Goal: Communication & Community: Answer question/provide support

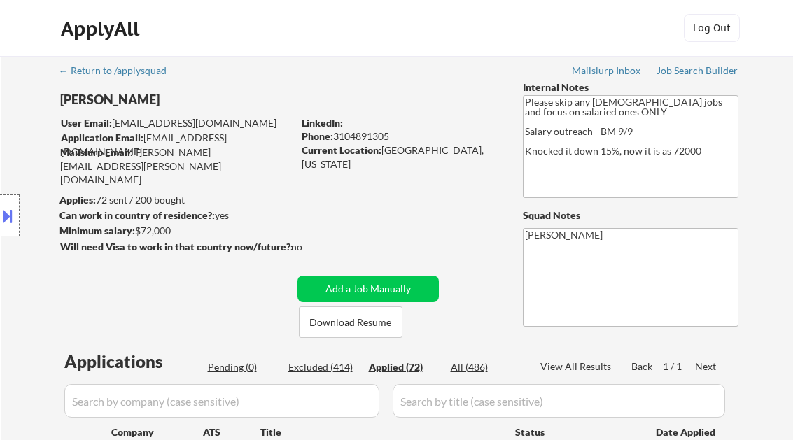
select select ""applied""
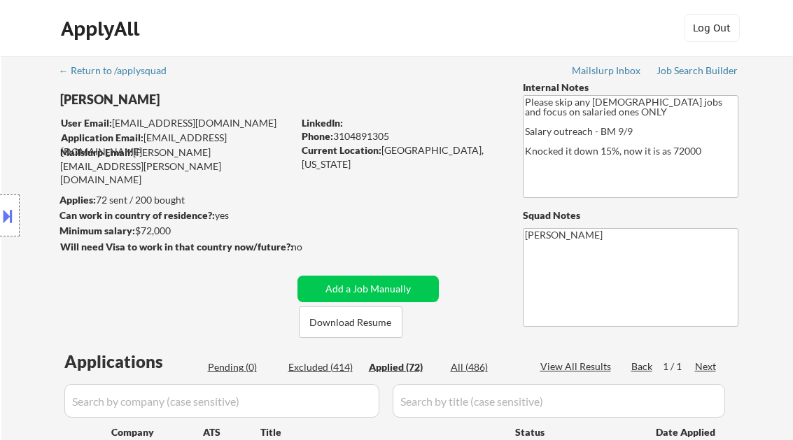
select select ""applied""
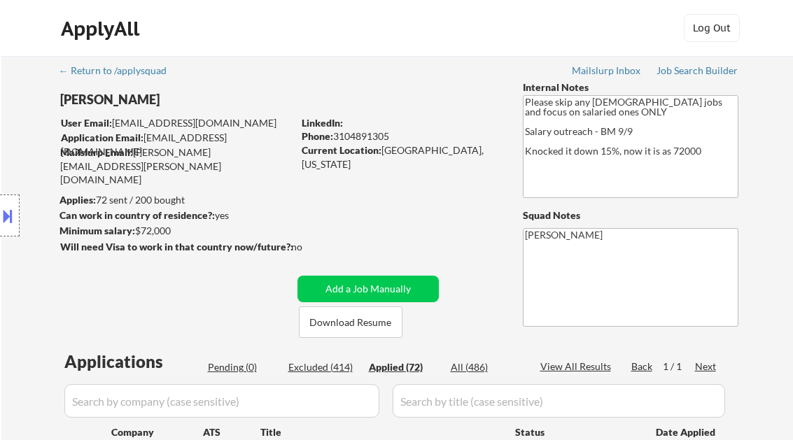
select select ""applied""
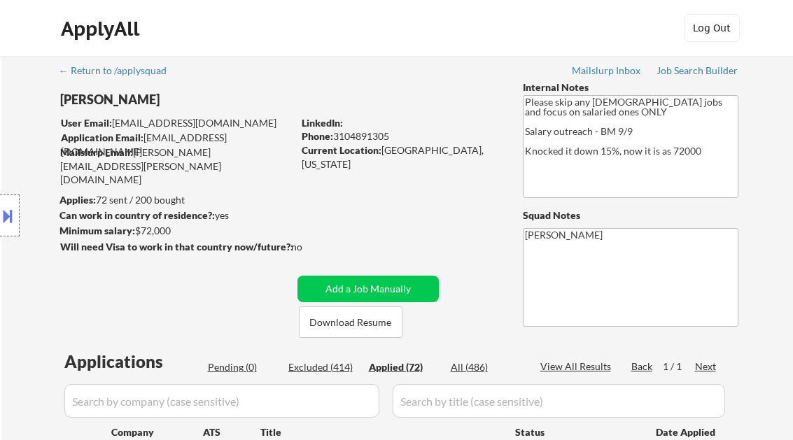
select select ""applied""
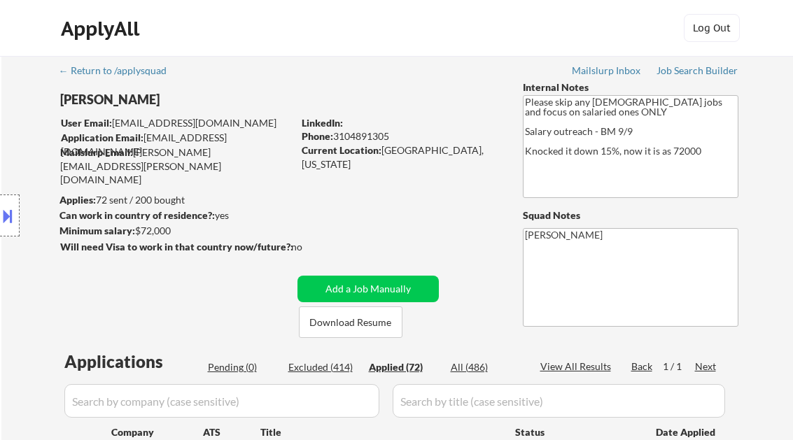
select select ""applied""
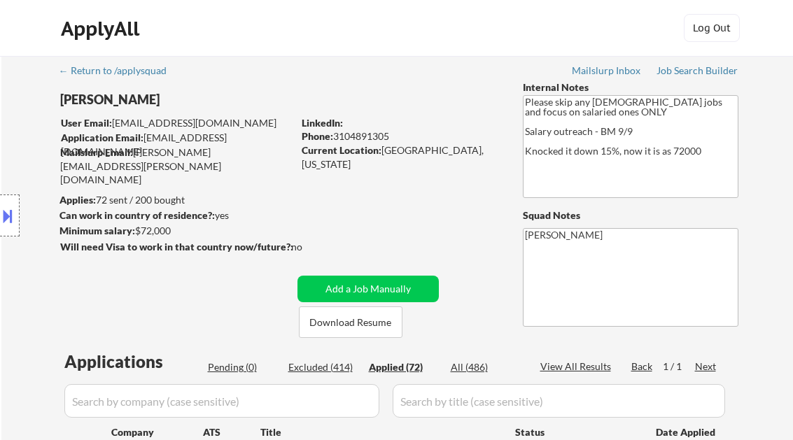
select select ""applied""
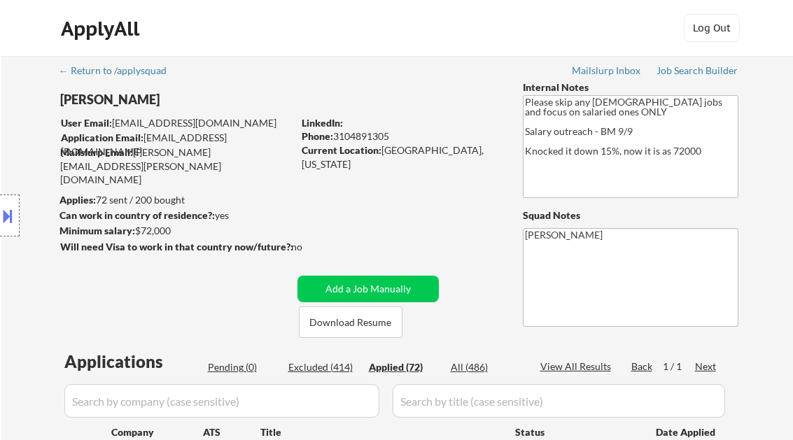
select select ""applied""
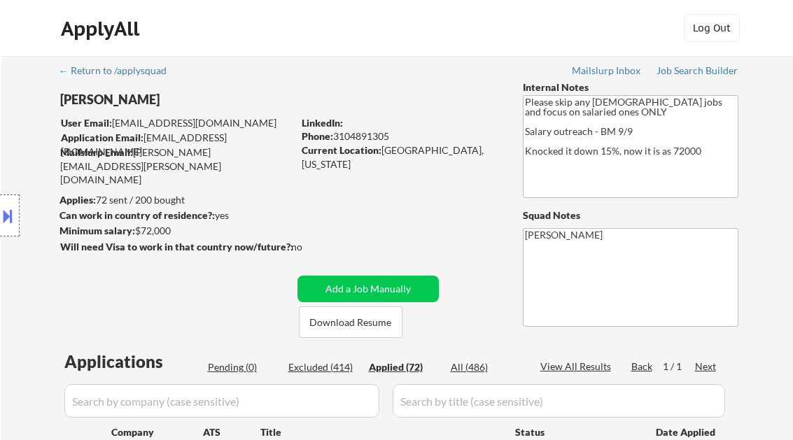
select select ""applied""
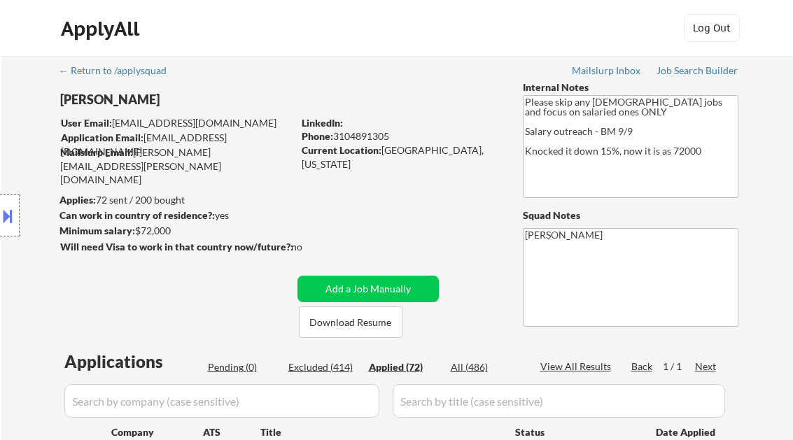
select select ""applied""
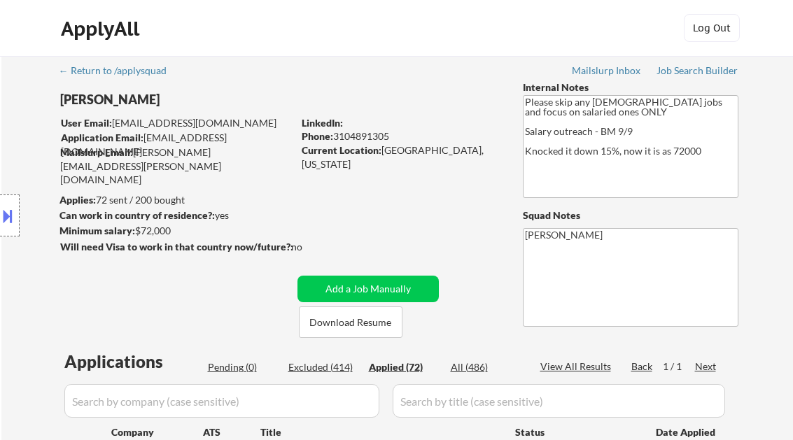
select select ""applied""
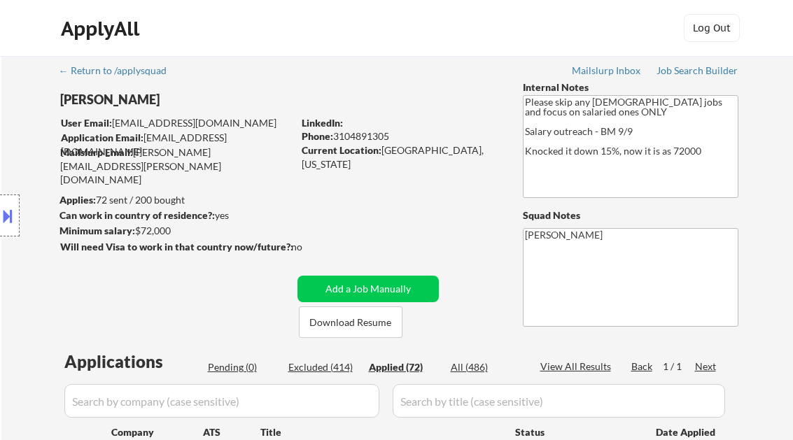
select select ""applied""
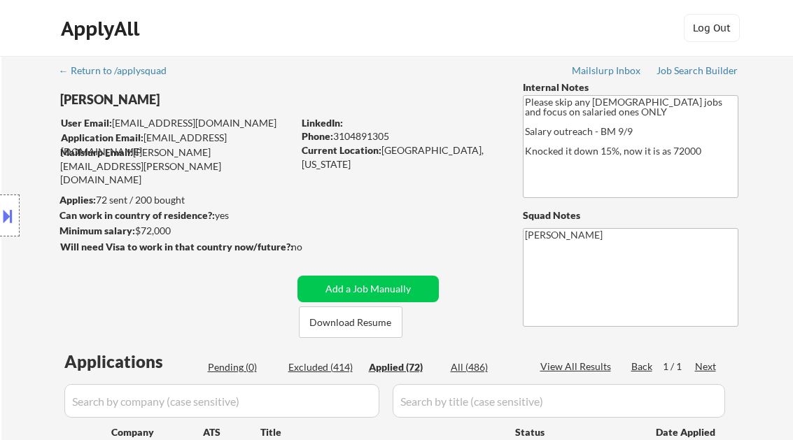
select select ""applied""
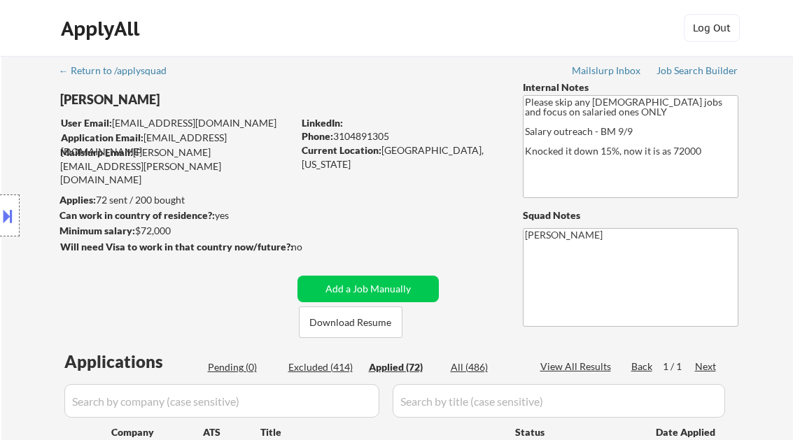
select select ""applied""
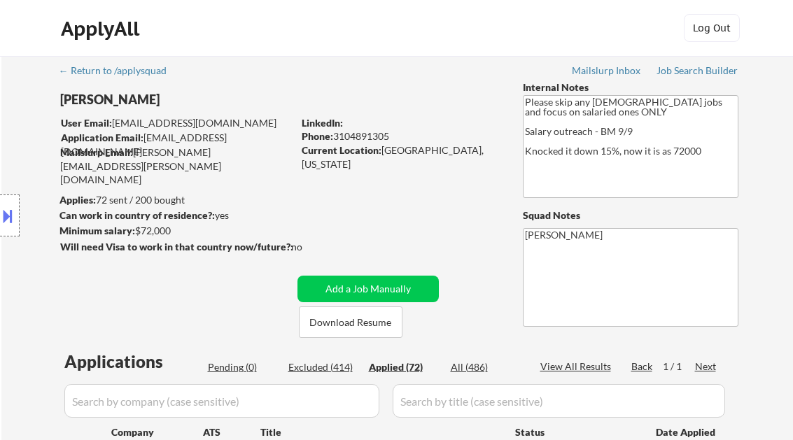
select select ""applied""
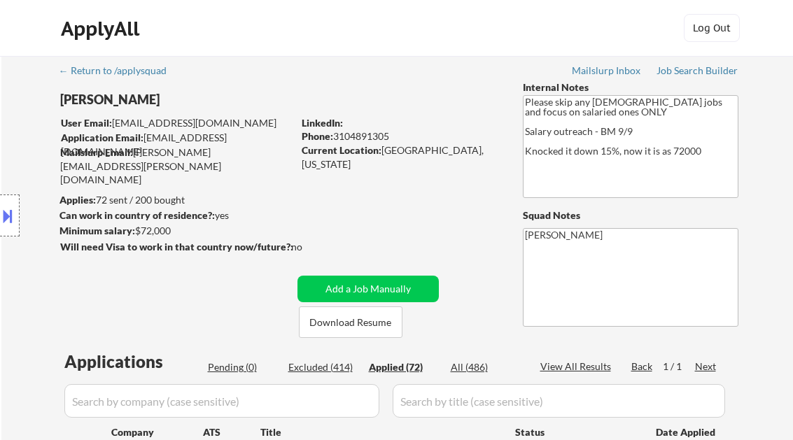
select select ""applied""
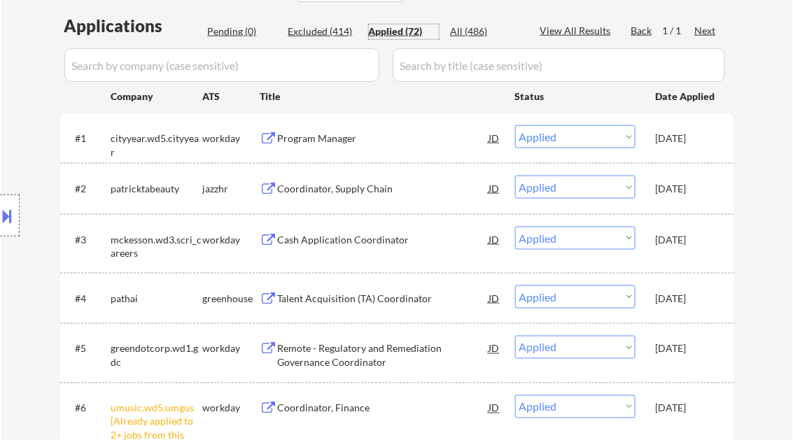
scroll to position [336, 0]
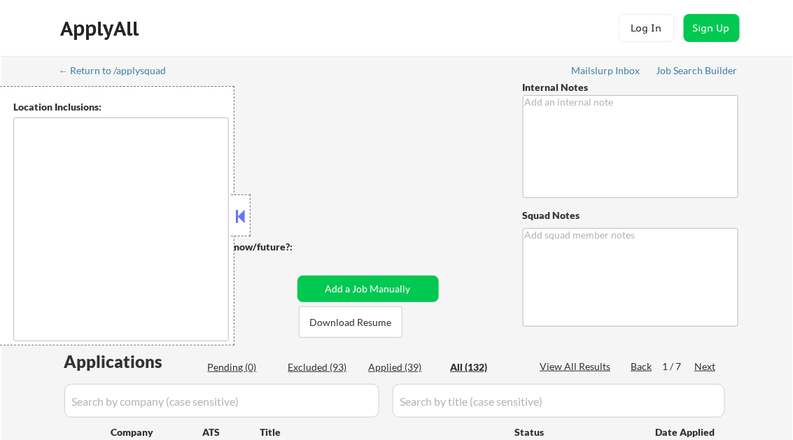
type textarea "• AI answers OK 🤖 👉 This customer purchased a package of 100 via our partnershi…"
type textarea "[PERSON_NAME] AI answers Log: [URL][DOMAIN_NAME]"
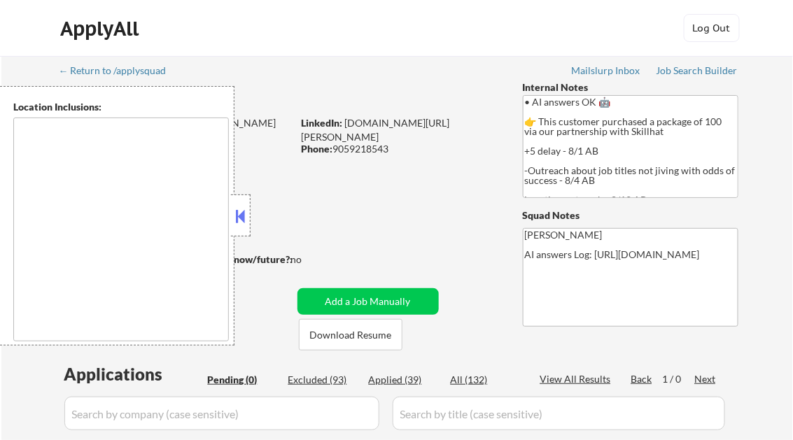
type textarea "[GEOGRAPHIC_DATA], ON [GEOGRAPHIC_DATA], ON [GEOGRAPHIC_DATA], ON [GEOGRAPHIC_D…"
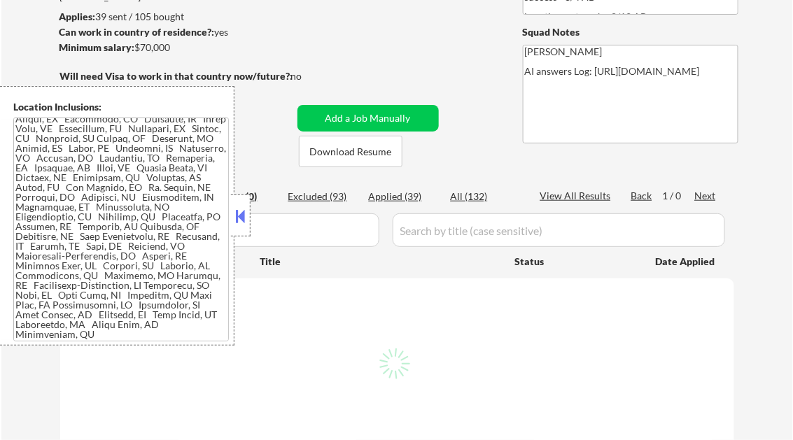
scroll to position [280, 0]
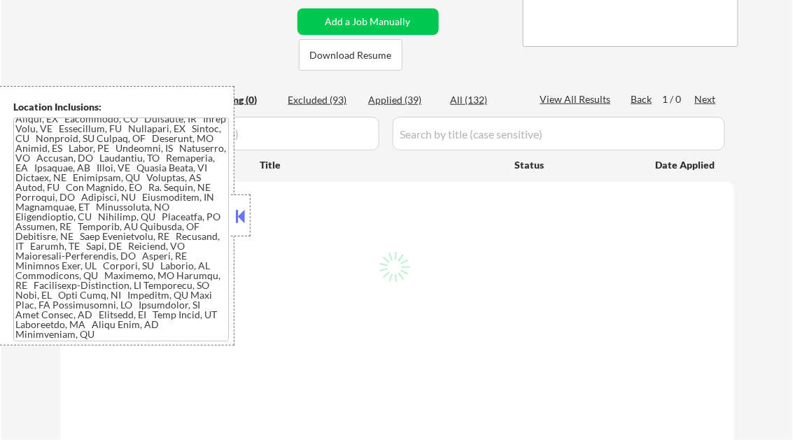
click at [241, 215] on button at bounding box center [240, 216] width 15 height 21
